Goal: Information Seeking & Learning: Learn about a topic

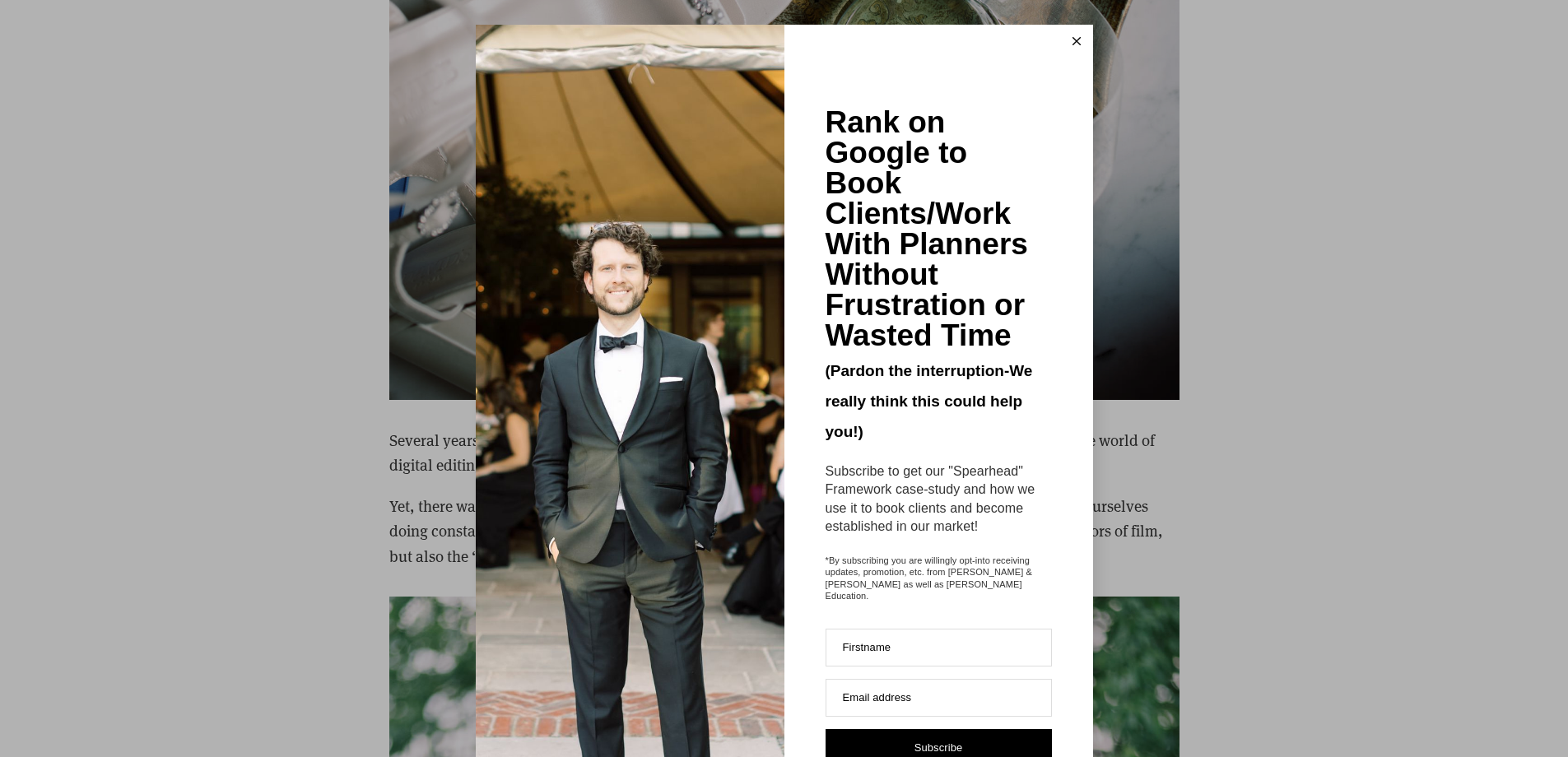
scroll to position [5284, 0]
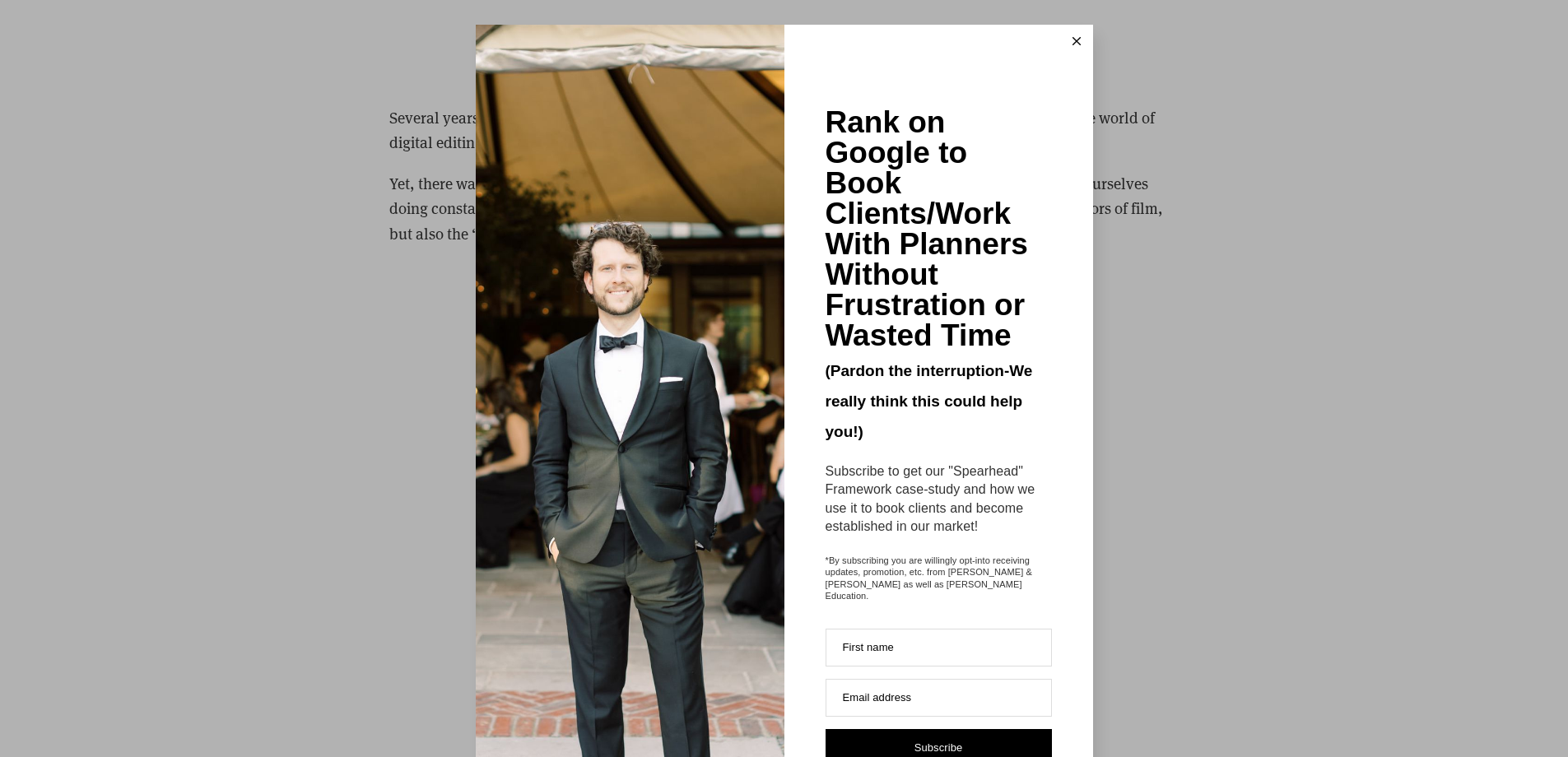
scroll to position [6453, 0]
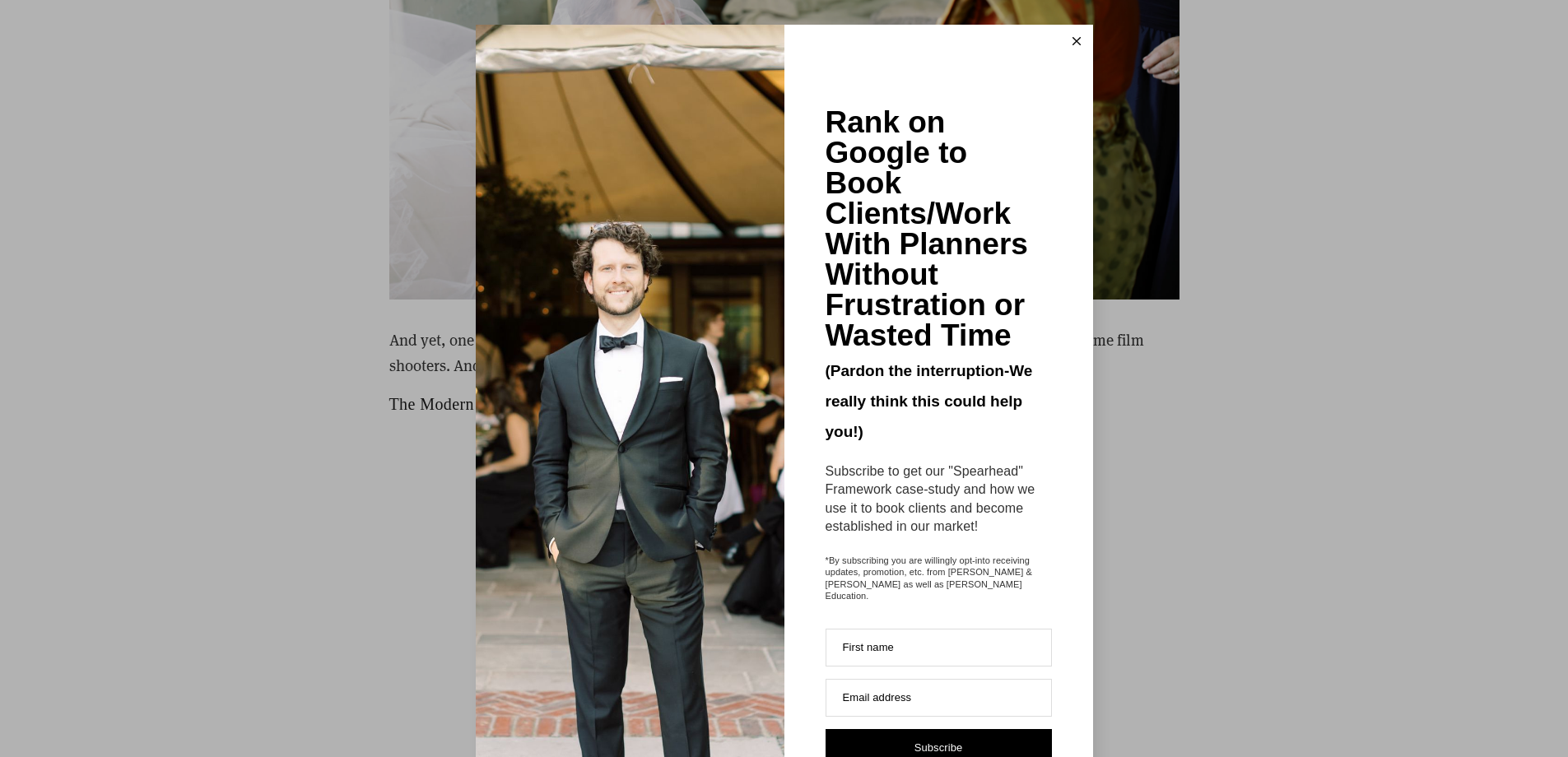
scroll to position [8209, 0]
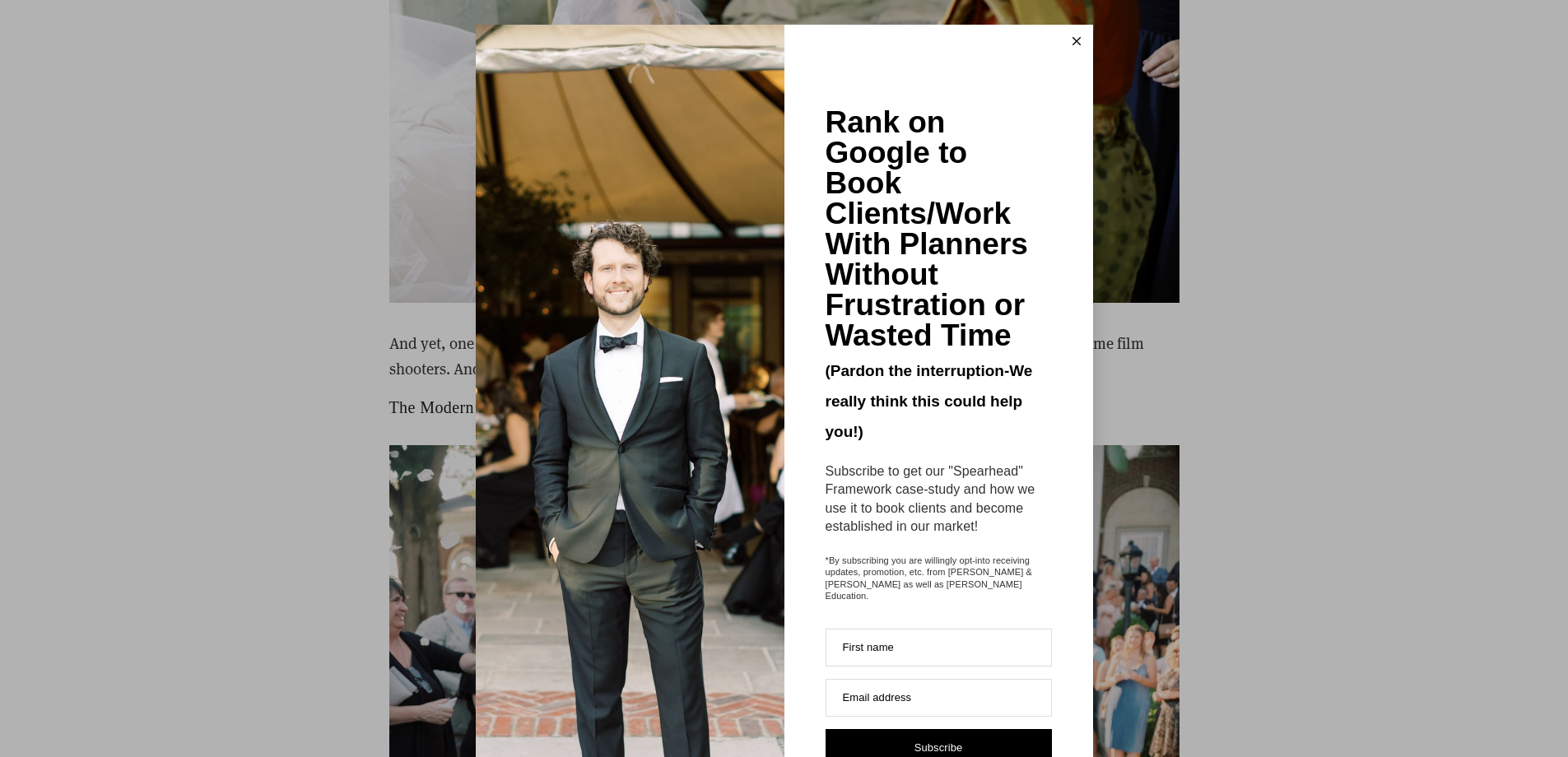
click at [1074, 39] on icon at bounding box center [1077, 41] width 9 height 9
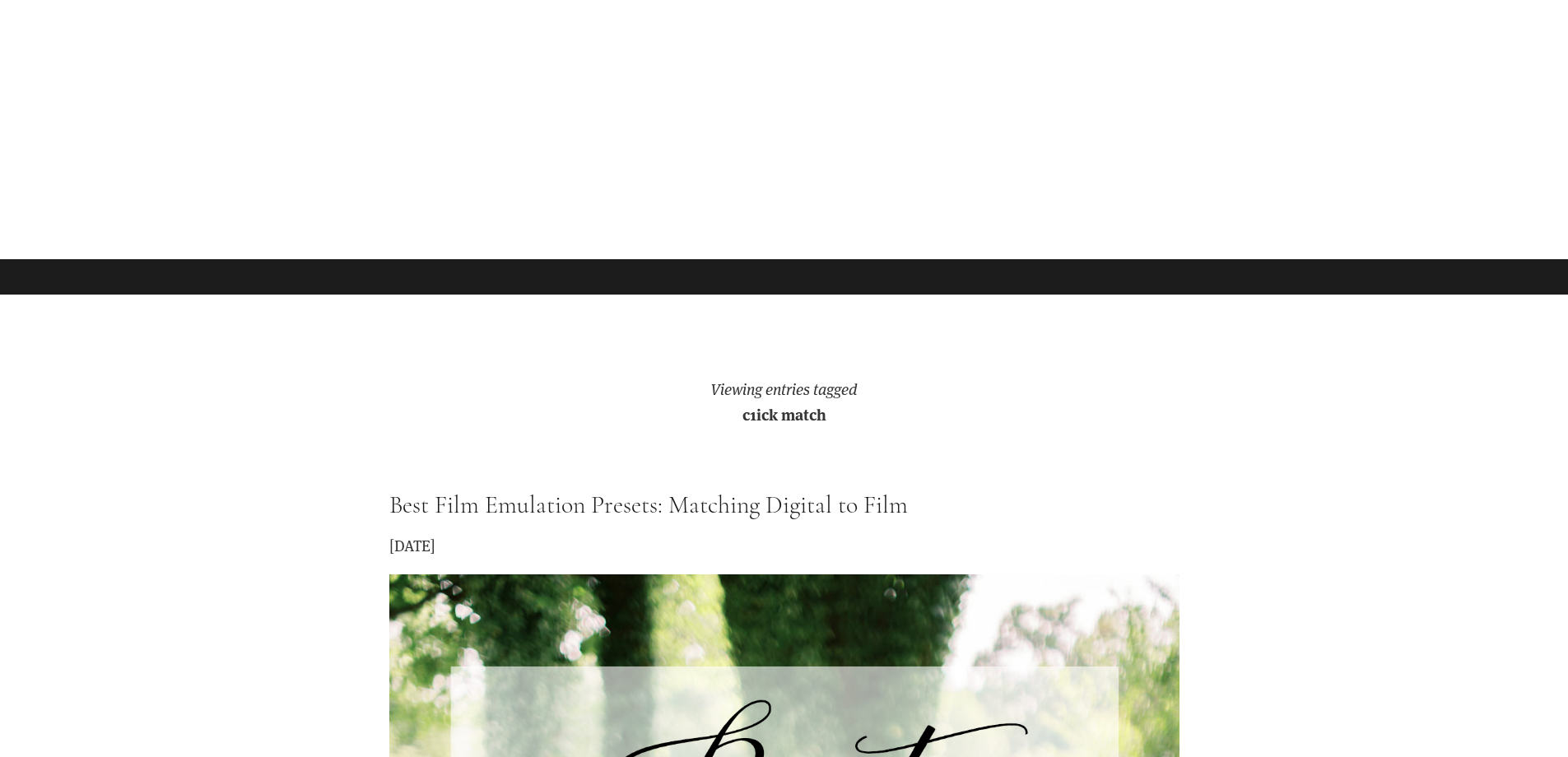
scroll to position [0, 0]
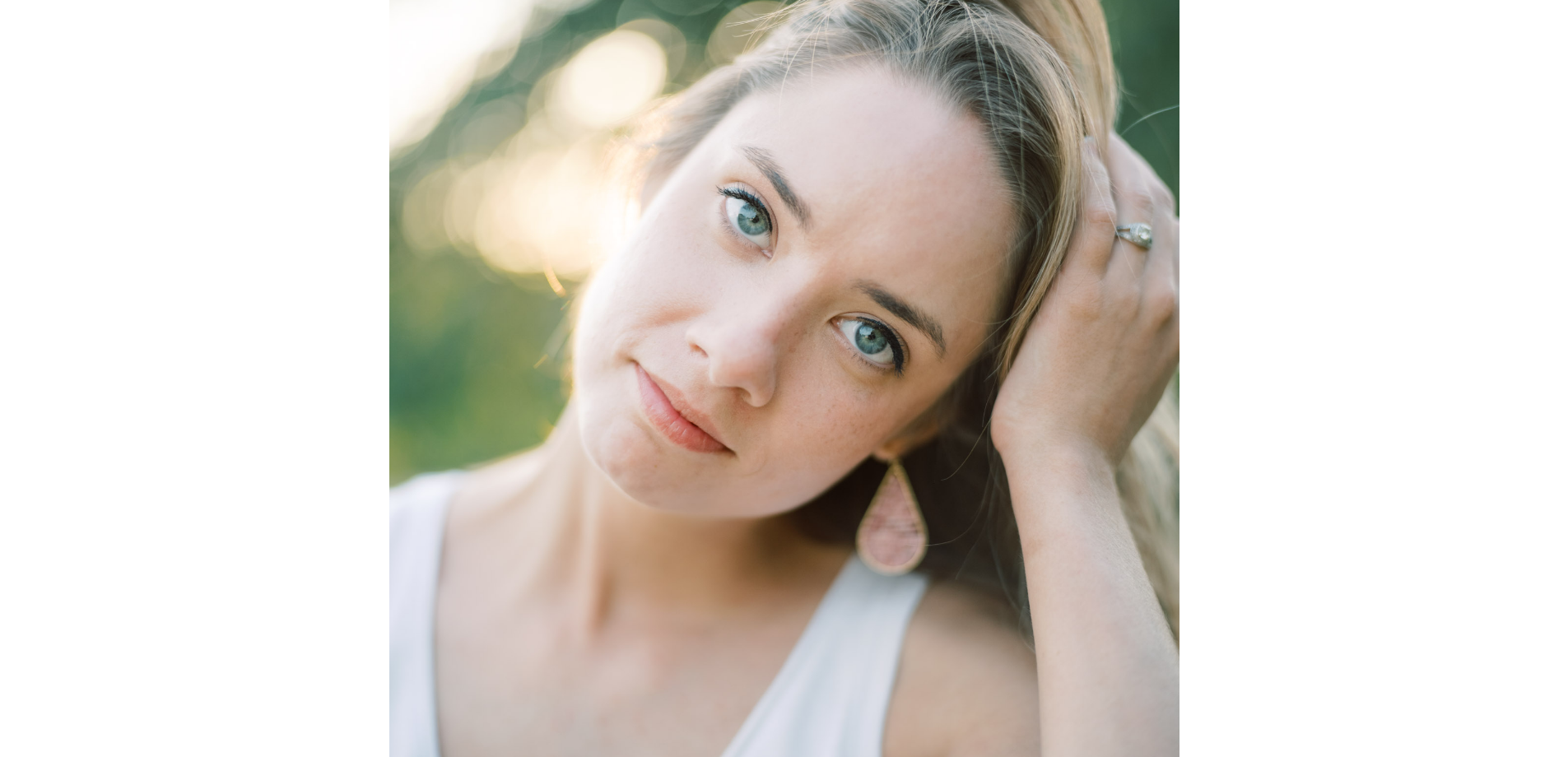
scroll to position [4508, 0]
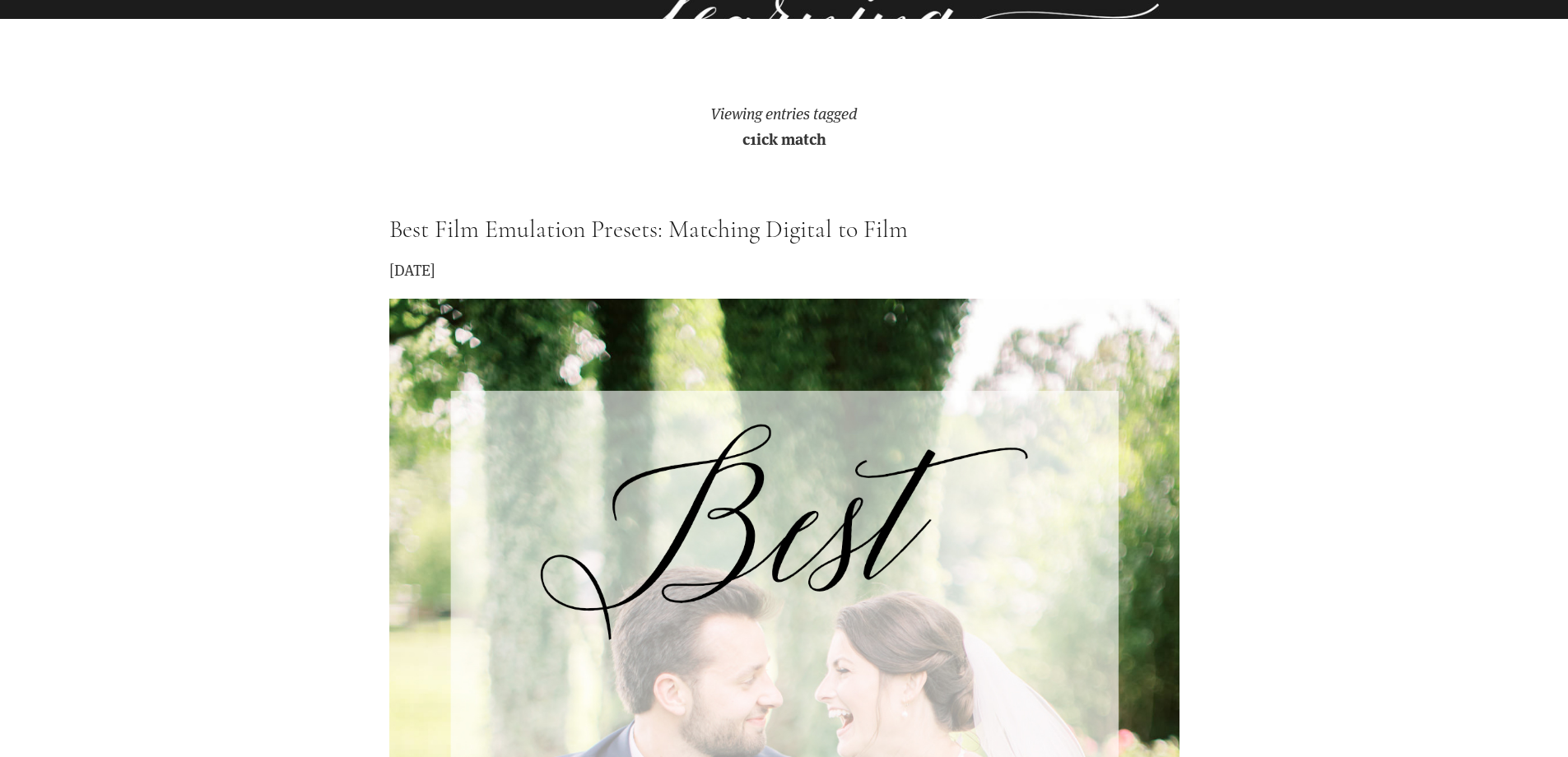
scroll to position [3401, 0]
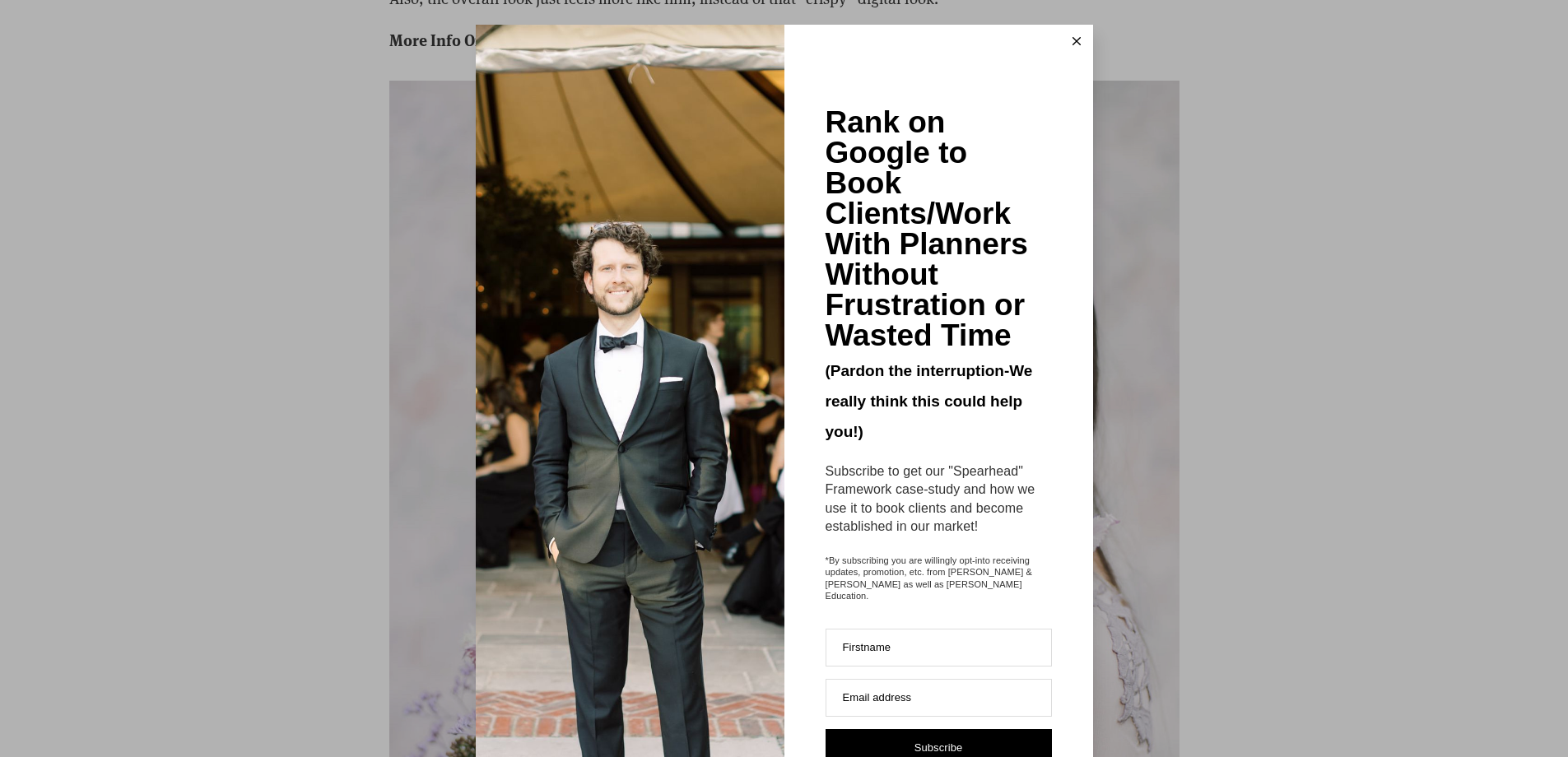
scroll to position [13262, 0]
